Goal: Task Accomplishment & Management: Manage account settings

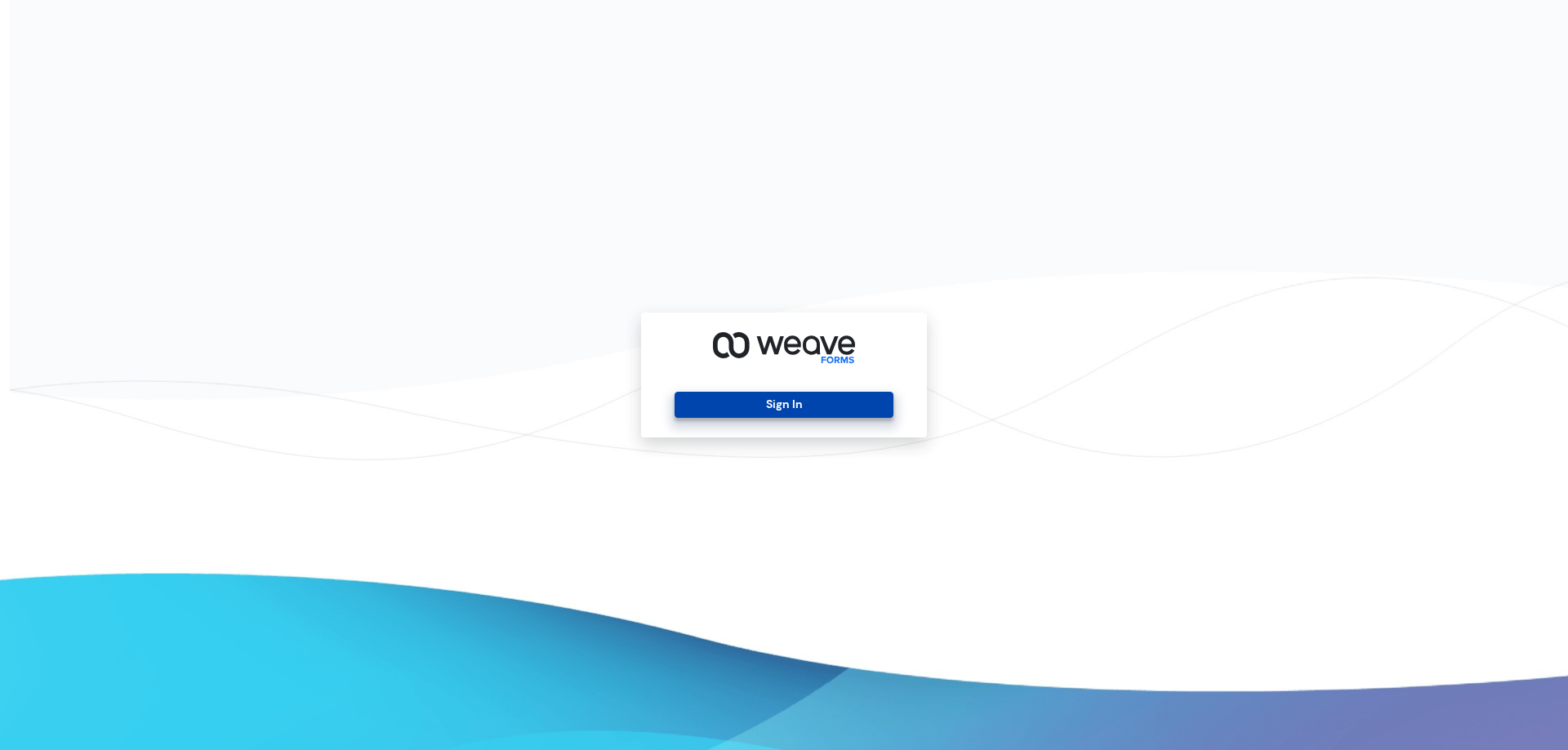
click at [841, 404] on button "Sign In" at bounding box center [784, 405] width 218 height 27
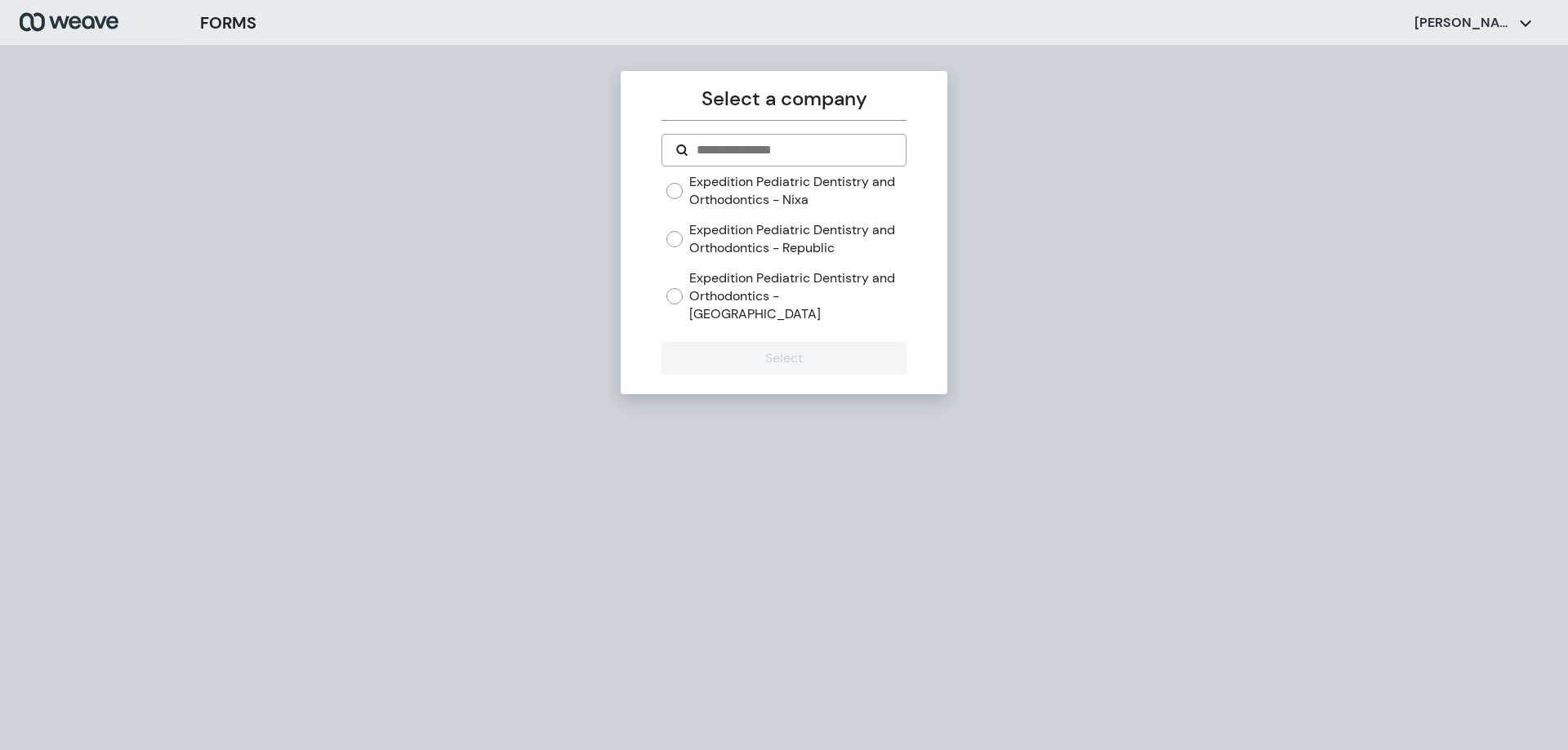
click at [835, 196] on label "Expedition Pediatric Dentistry and Orthodontics - Nixa" at bounding box center [798, 190] width 217 height 35
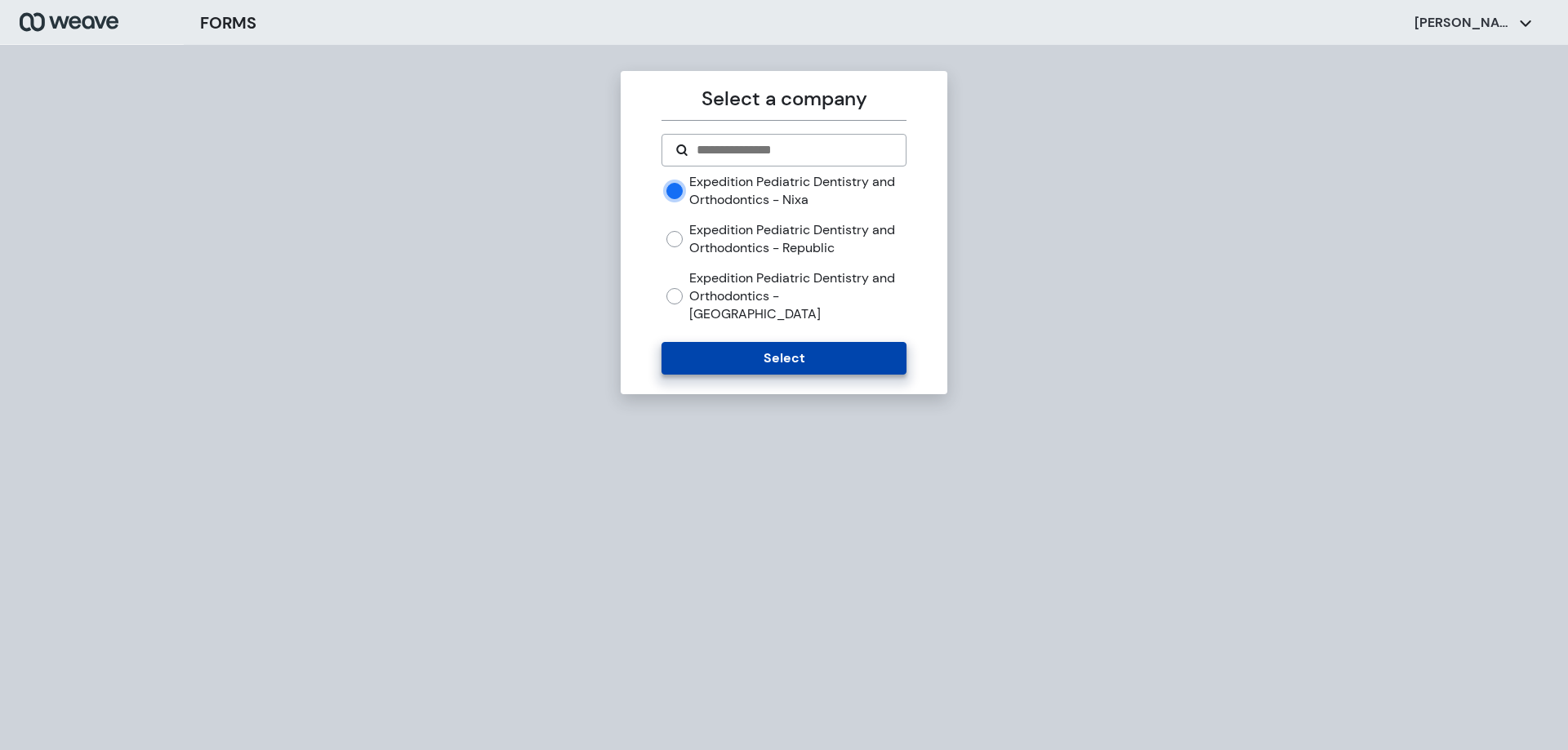
click at [871, 351] on button "Select" at bounding box center [784, 358] width 244 height 32
